Goal: Navigation & Orientation: Find specific page/section

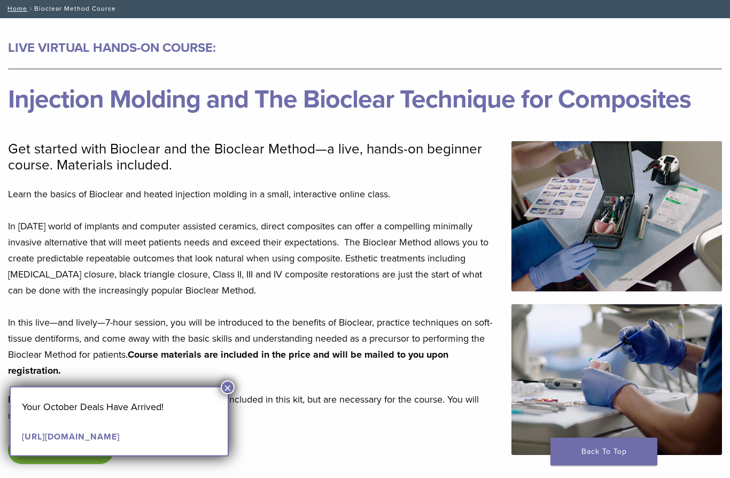
scroll to position [62, 0]
click at [229, 396] on p "PLEASE NOTE: A handpiece and curing light are not included in this kit, but are…" at bounding box center [253, 407] width 491 height 32
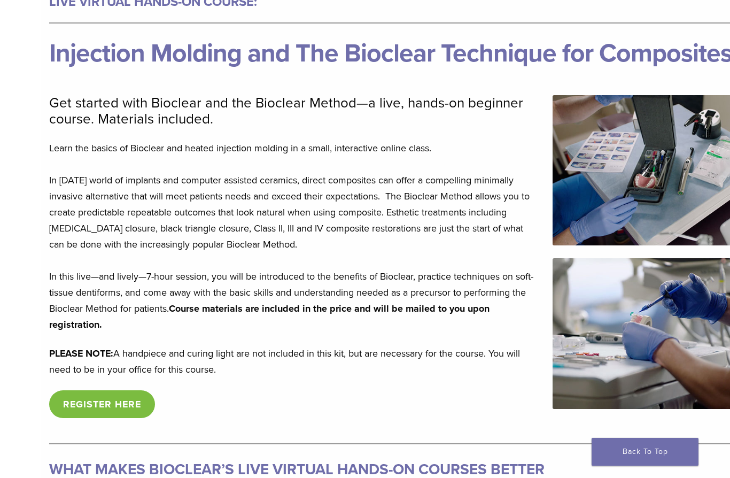
scroll to position [0, 0]
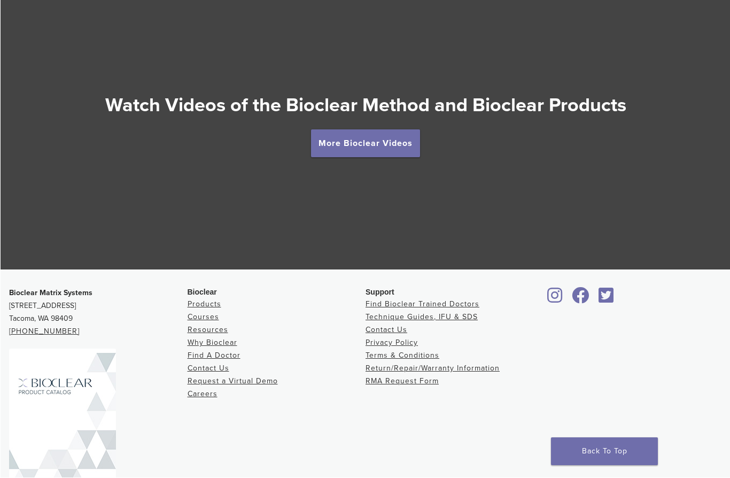
scroll to position [1890, 0]
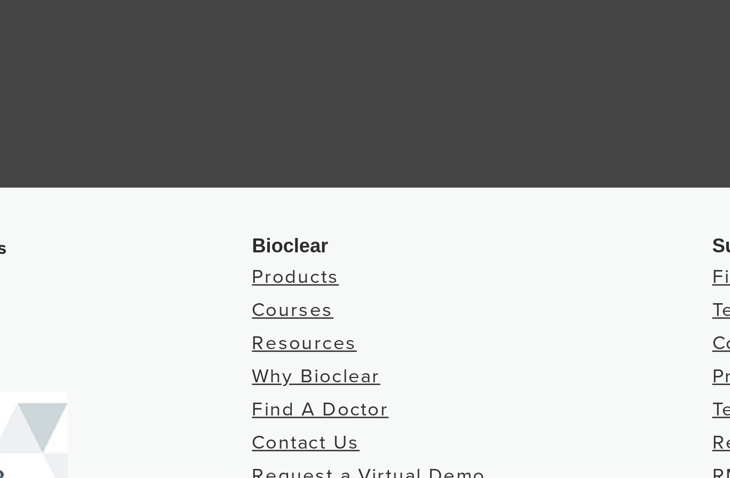
click at [187, 281] on link "Products" at bounding box center [204, 285] width 34 height 9
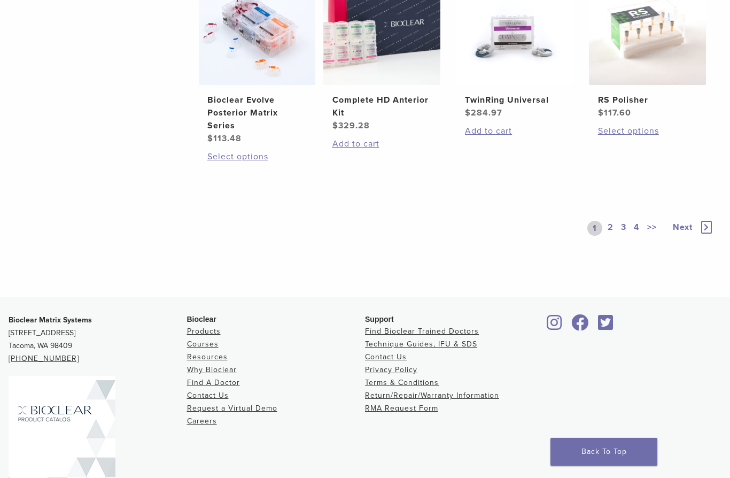
scroll to position [917, 0]
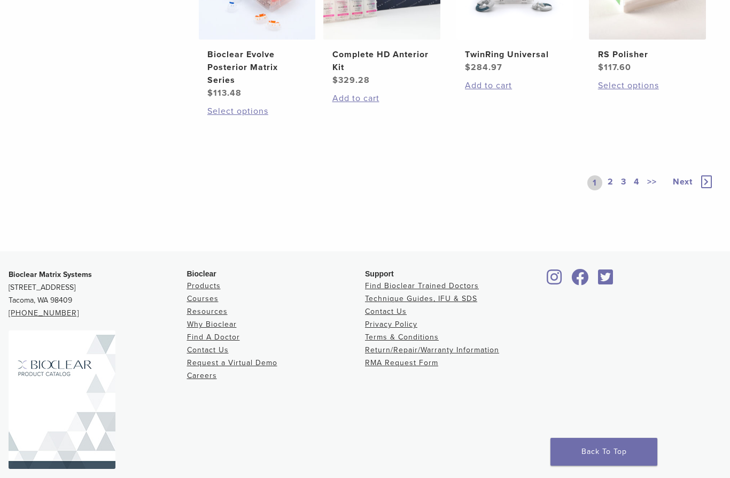
click at [218, 316] on link "Resources" at bounding box center [207, 311] width 41 height 9
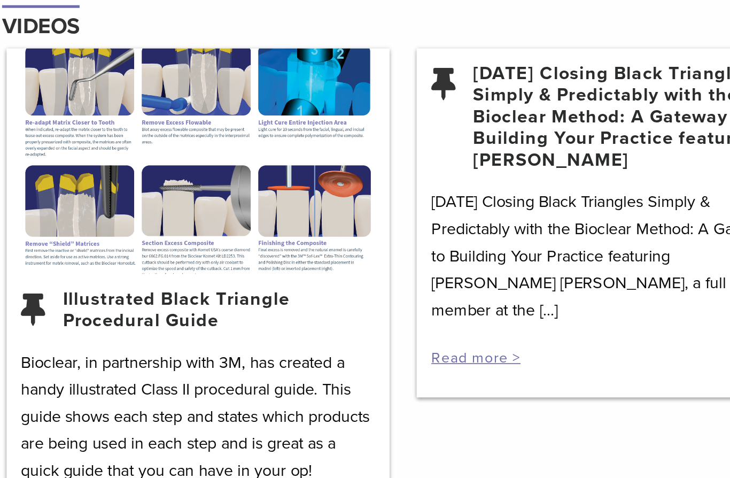
scroll to position [1322, 0]
